Goal: Task Accomplishment & Management: Use online tool/utility

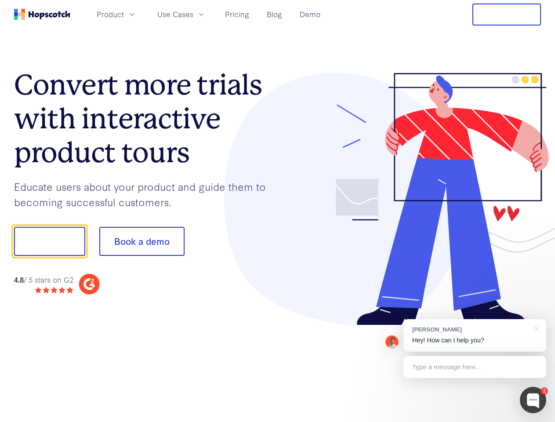
click at [278, 211] on div at bounding box center [410, 199] width 264 height 253
click at [124, 14] on span "Product" at bounding box center [110, 14] width 27 height 11
click at [193, 14] on span "Use Cases" at bounding box center [175, 14] width 36 height 11
click at [507, 15] on button "Free Trial" at bounding box center [507, 15] width 69 height 22
click at [49, 241] on button "Show me!" at bounding box center [49, 241] width 71 height 29
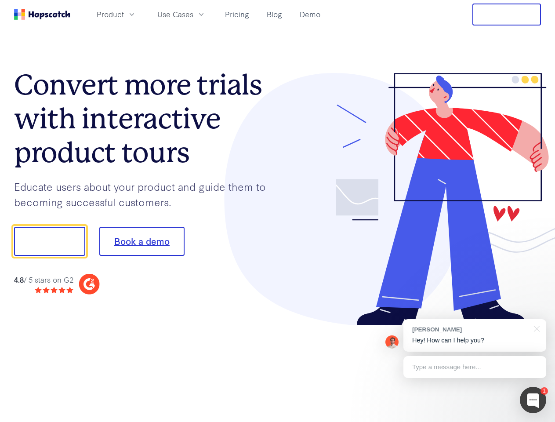
click at [142, 241] on button "Book a demo" at bounding box center [141, 241] width 85 height 29
click at [533, 400] on div at bounding box center [533, 400] width 26 height 26
click at [475, 336] on div "[PERSON_NAME] Hey! How can I help you?" at bounding box center [475, 335] width 143 height 33
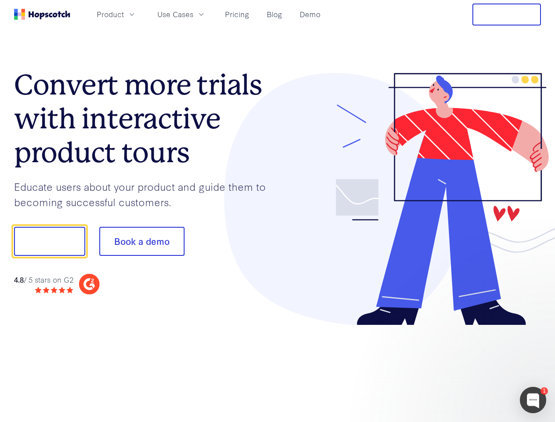
click at [536, 328] on div at bounding box center [464, 299] width 165 height 175
click at [475, 367] on div at bounding box center [464, 299] width 165 height 175
